Goal: Transaction & Acquisition: Purchase product/service

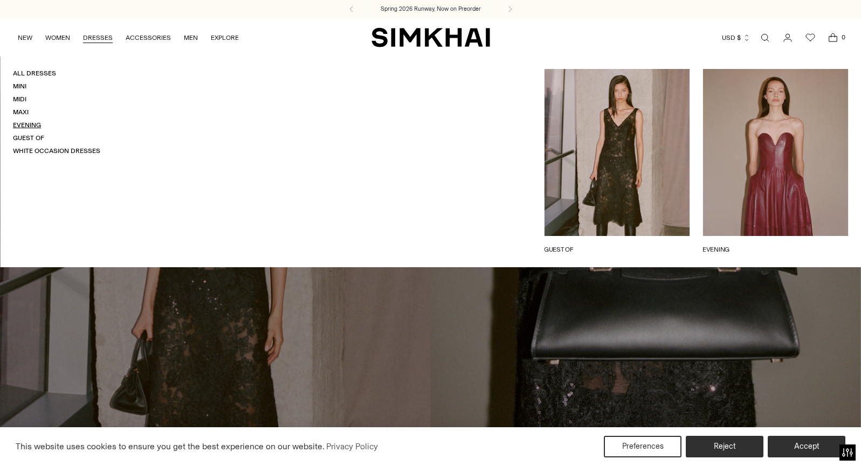
click at [23, 123] on link "Evening" at bounding box center [27, 125] width 28 height 8
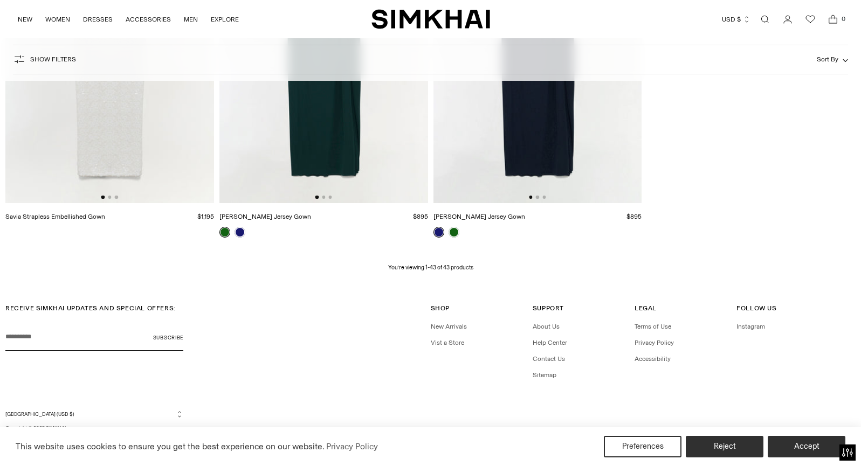
scroll to position [3761, 0]
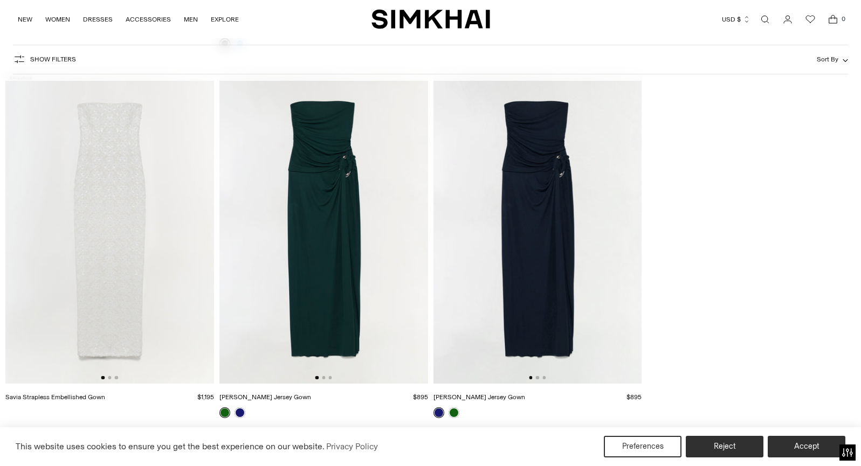
click at [569, 245] on img at bounding box center [537, 227] width 209 height 313
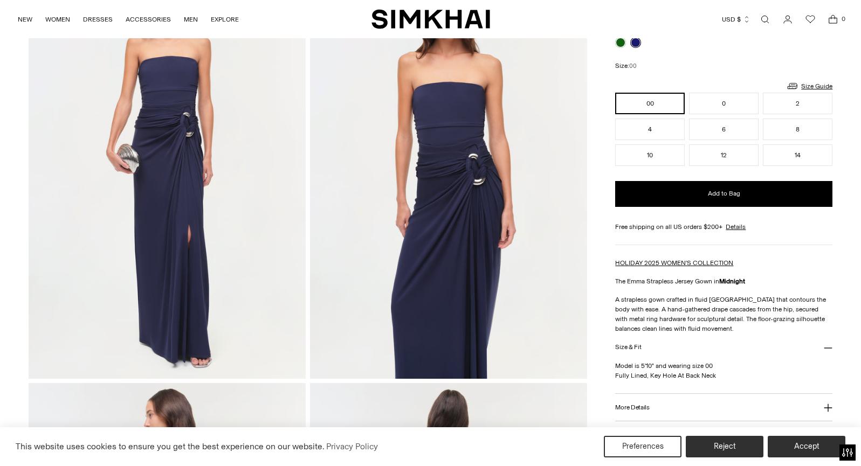
scroll to position [122, 0]
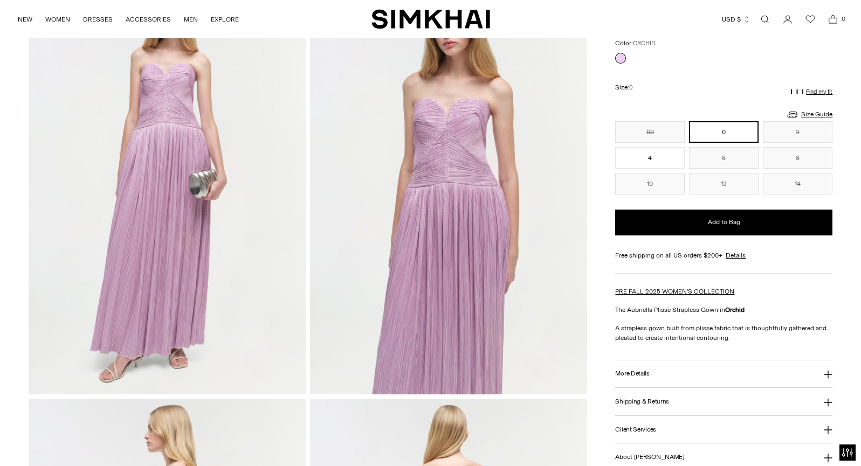
scroll to position [123, 0]
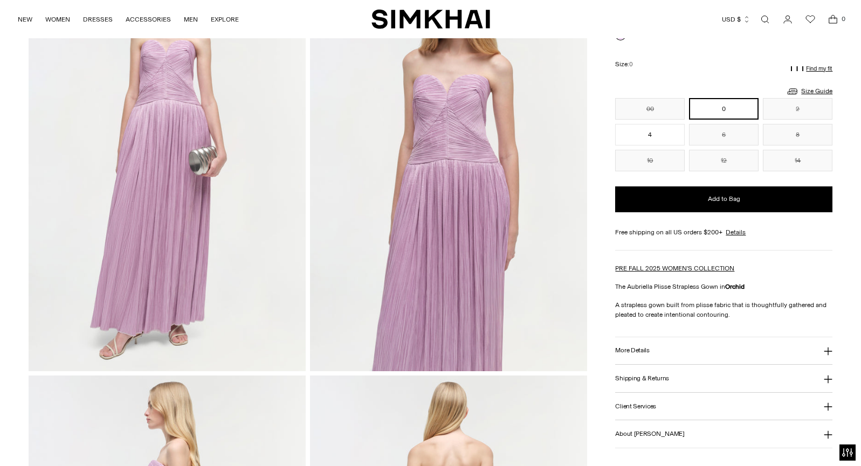
click at [754, 341] on button "More Details" at bounding box center [723, 350] width 217 height 27
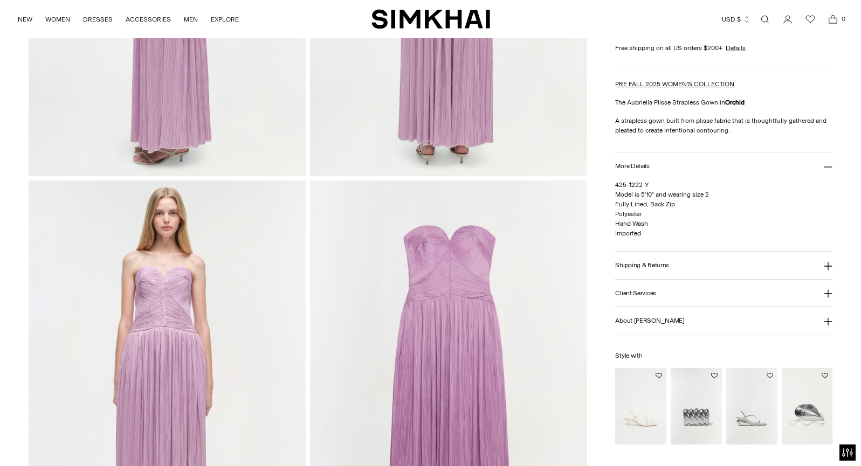
scroll to position [740, 0]
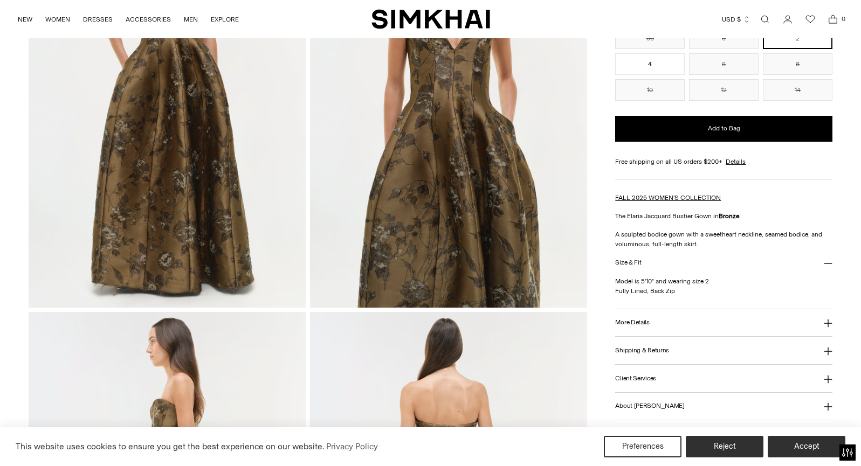
scroll to position [520, 0]
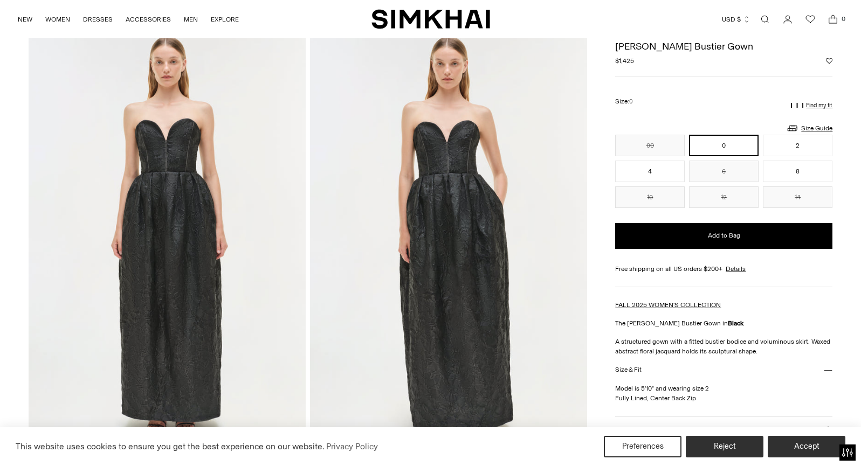
scroll to position [49, 0]
